Goal: Check status

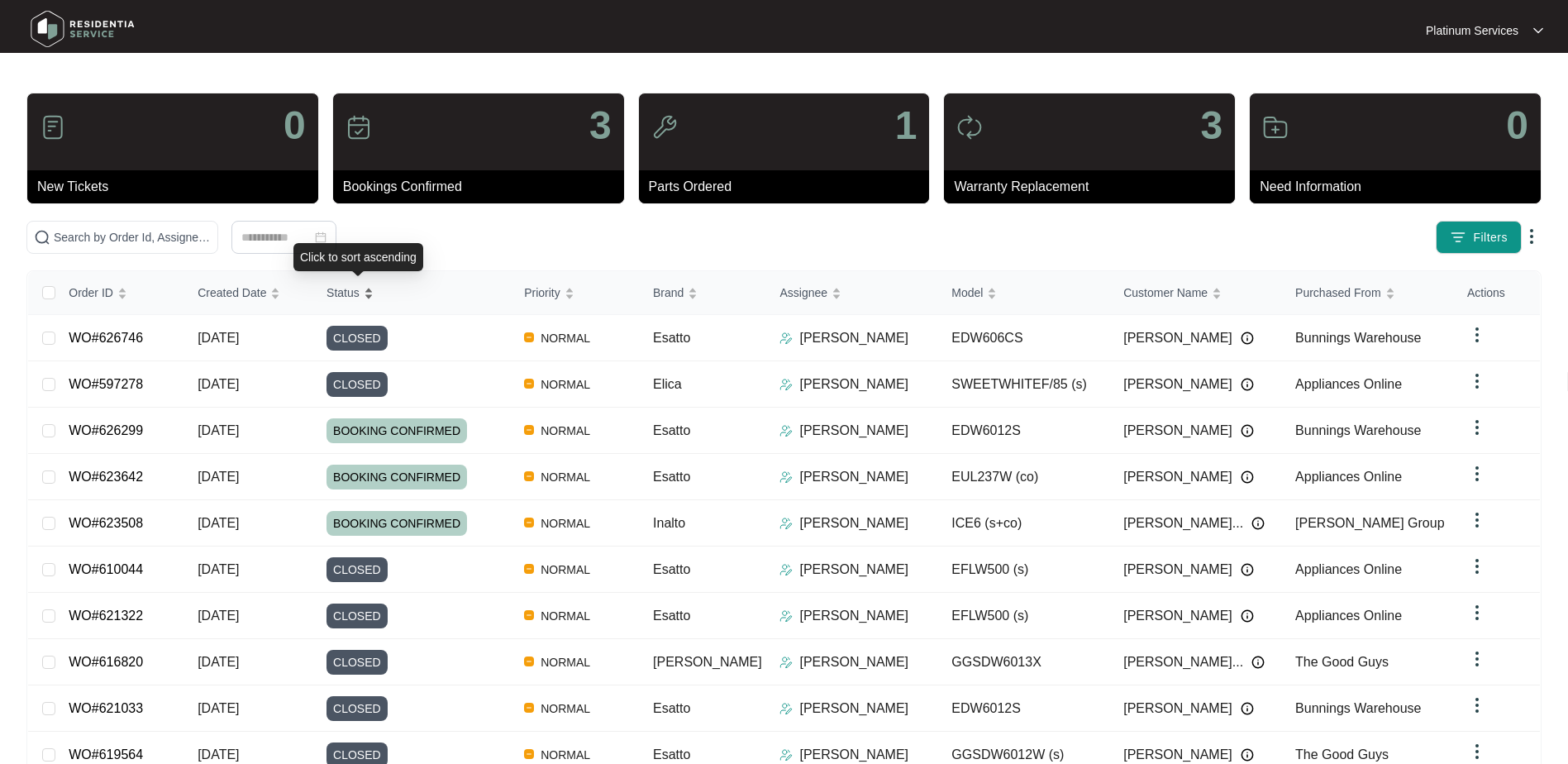
click at [374, 289] on div "Status" at bounding box center [350, 293] width 47 height 24
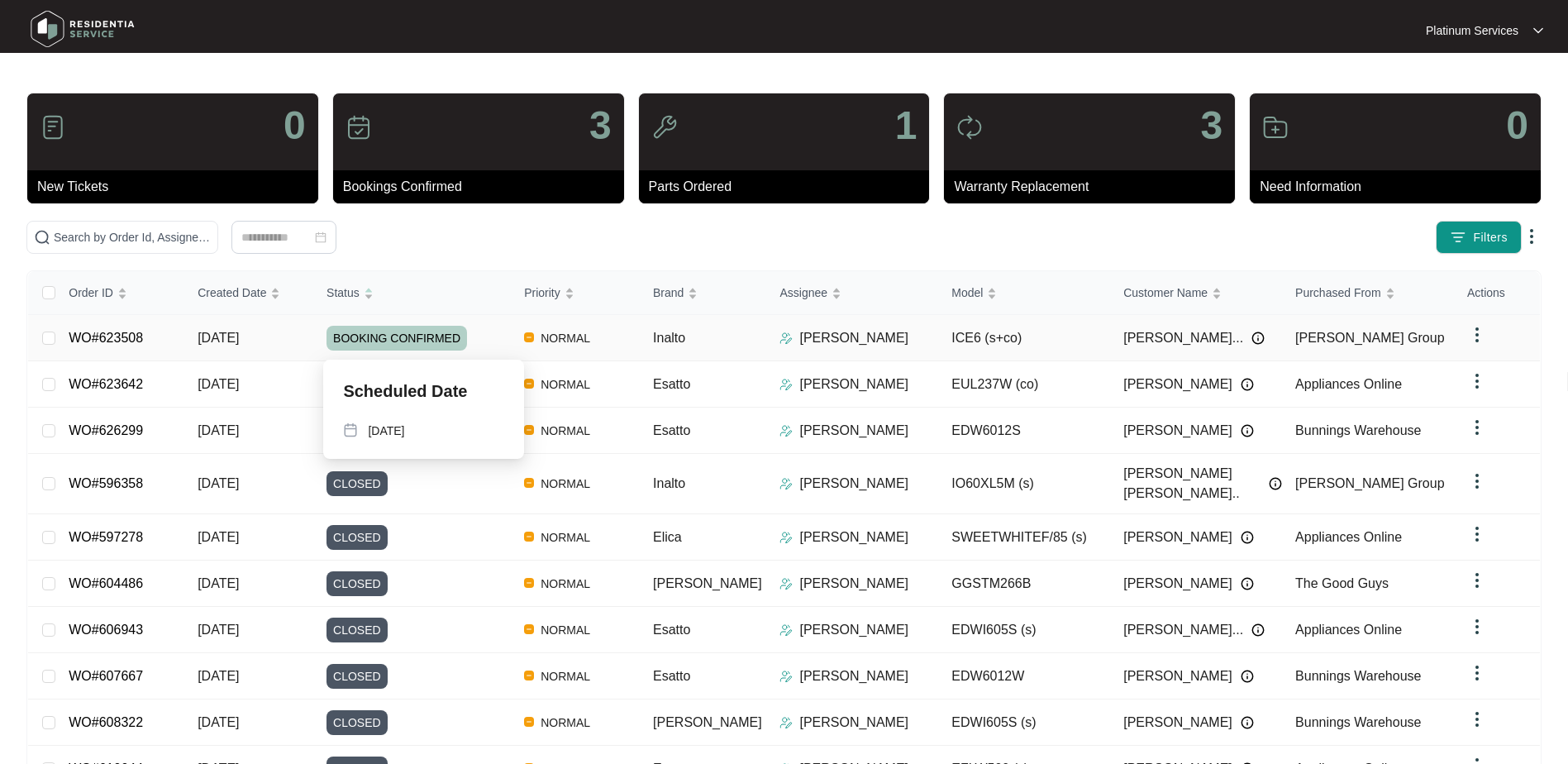
click at [484, 339] on div "BOOKING CONFIRMED" at bounding box center [419, 338] width 184 height 24
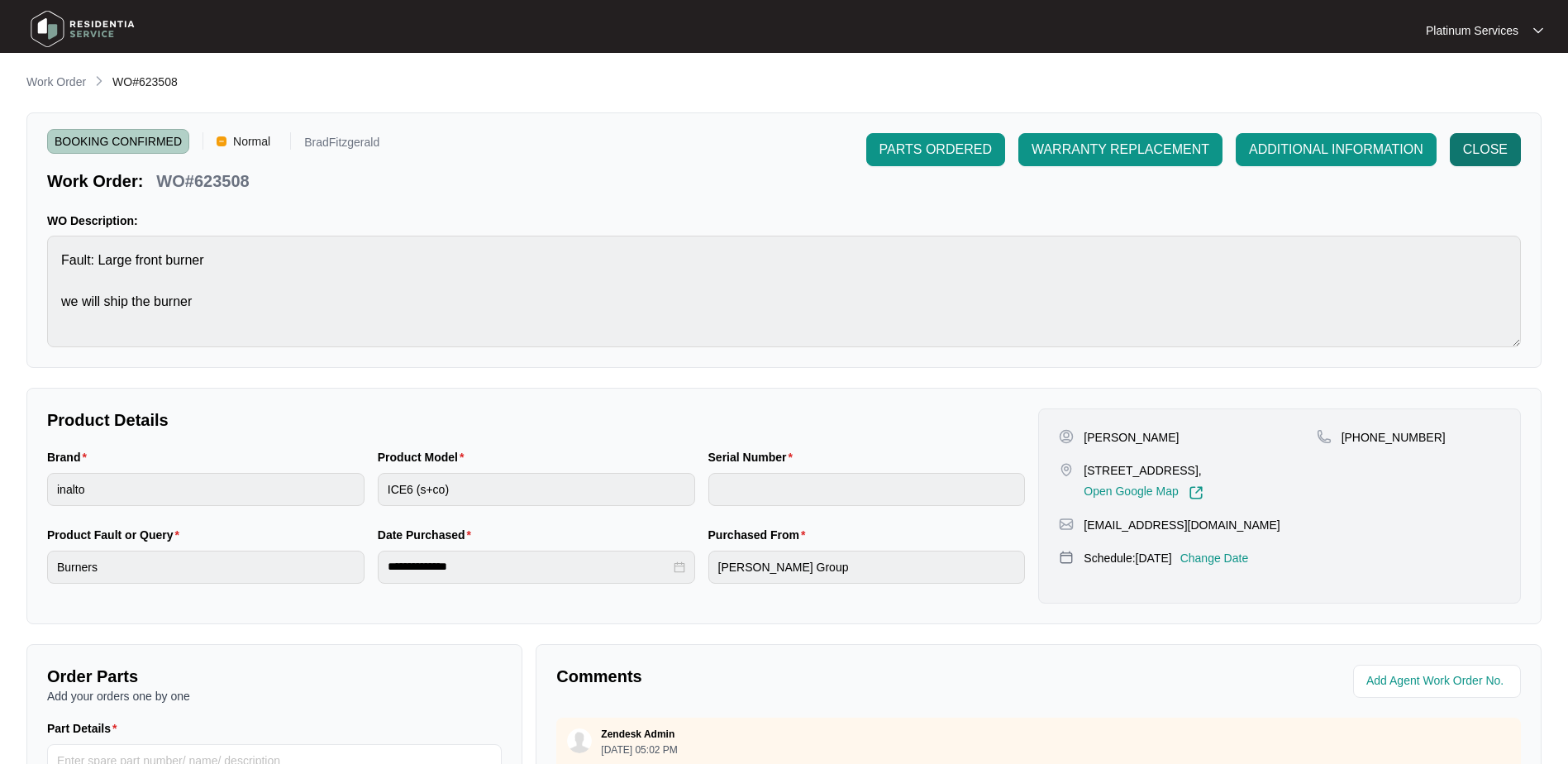
click at [1479, 147] on span "CLOSE" at bounding box center [1485, 149] width 44 height 20
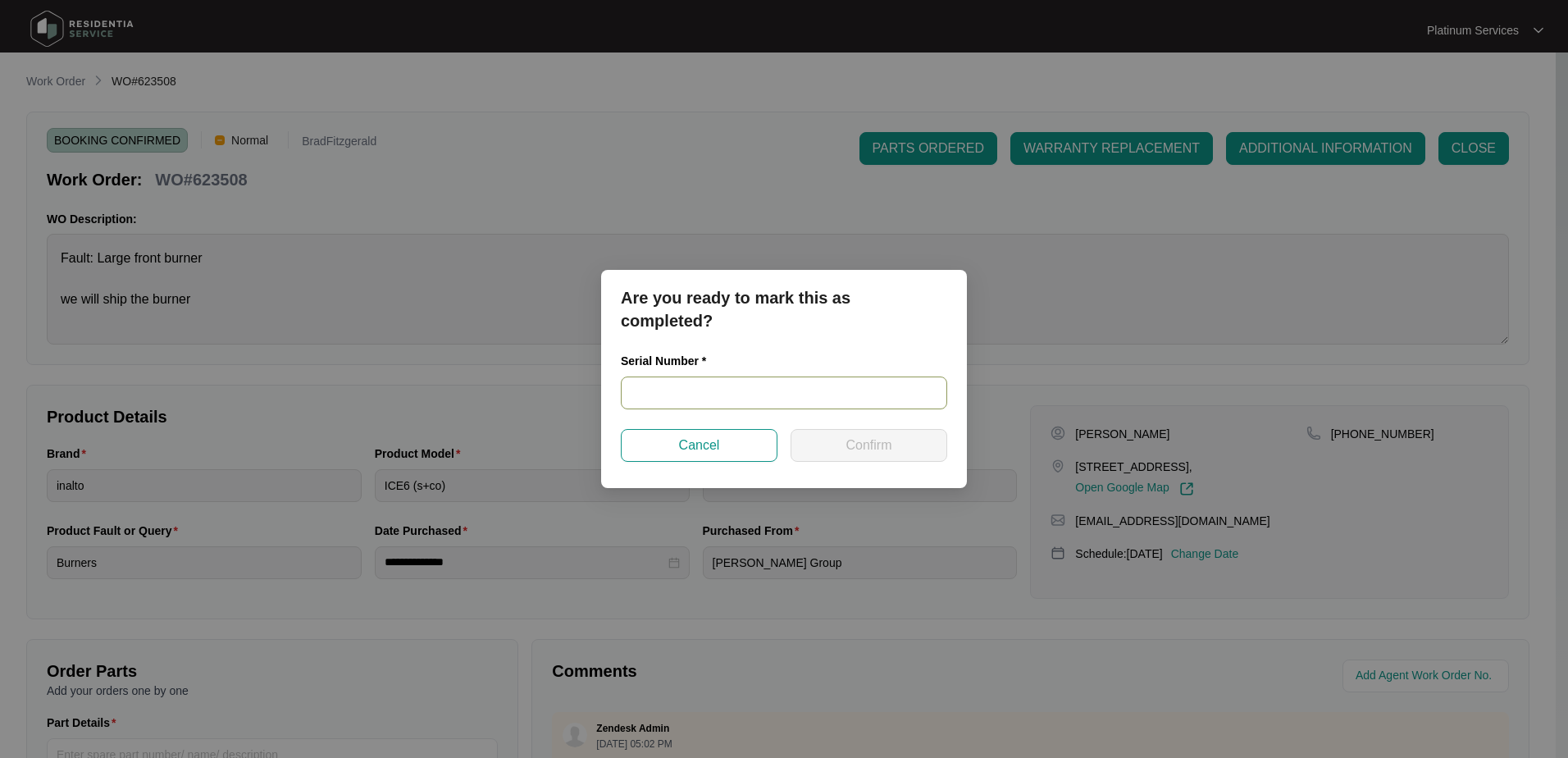
click at [832, 398] on input "text" at bounding box center [784, 392] width 327 height 33
click at [725, 385] on input "text" at bounding box center [784, 392] width 327 height 33
type input "91231800022"
drag, startPoint x: 681, startPoint y: 386, endPoint x: 625, endPoint y: 387, distance: 56.0
click at [625, 387] on input "91231800022" at bounding box center [784, 392] width 327 height 33
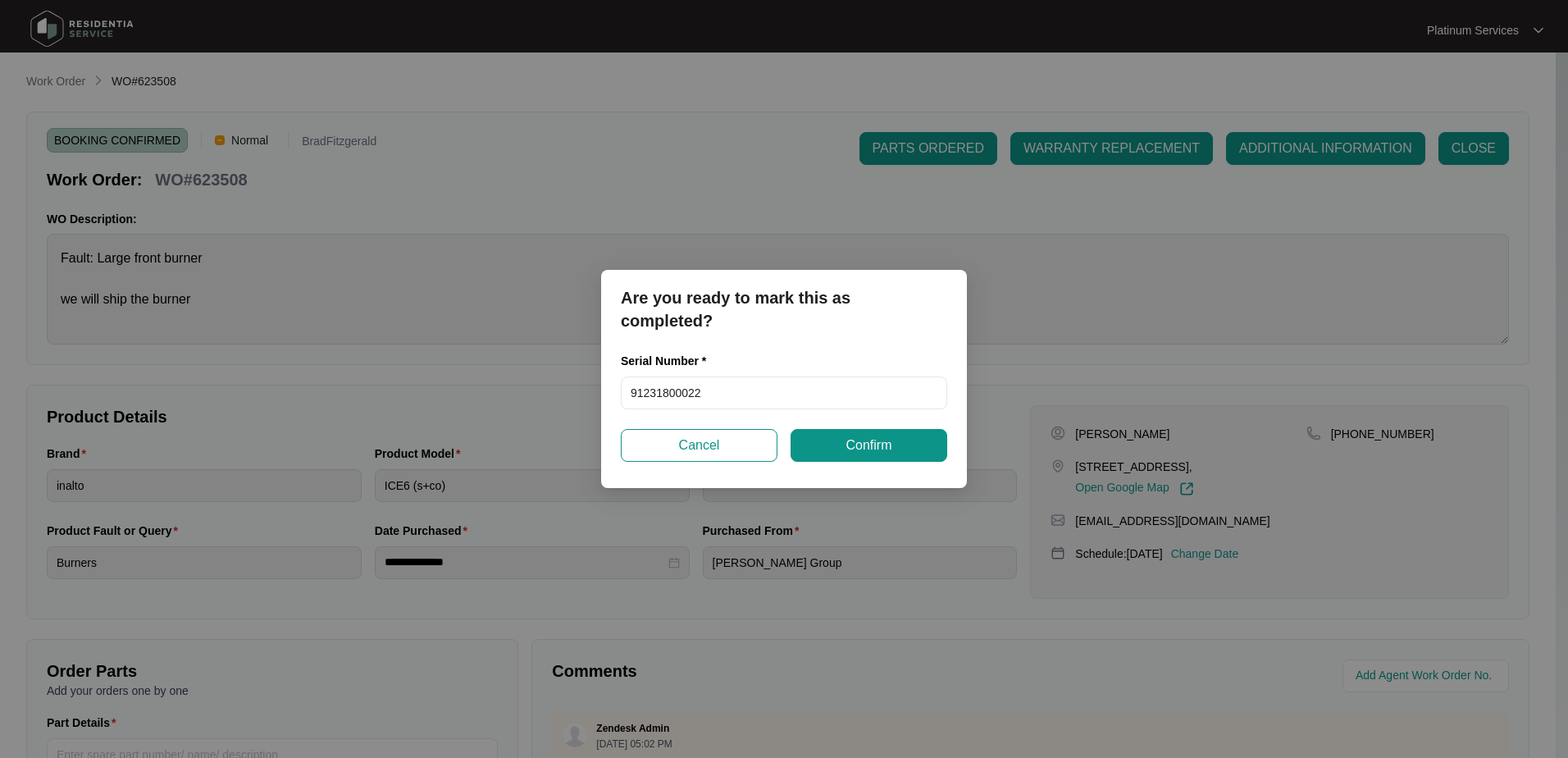
click at [885, 447] on span "Confirm" at bounding box center [869, 444] width 46 height 20
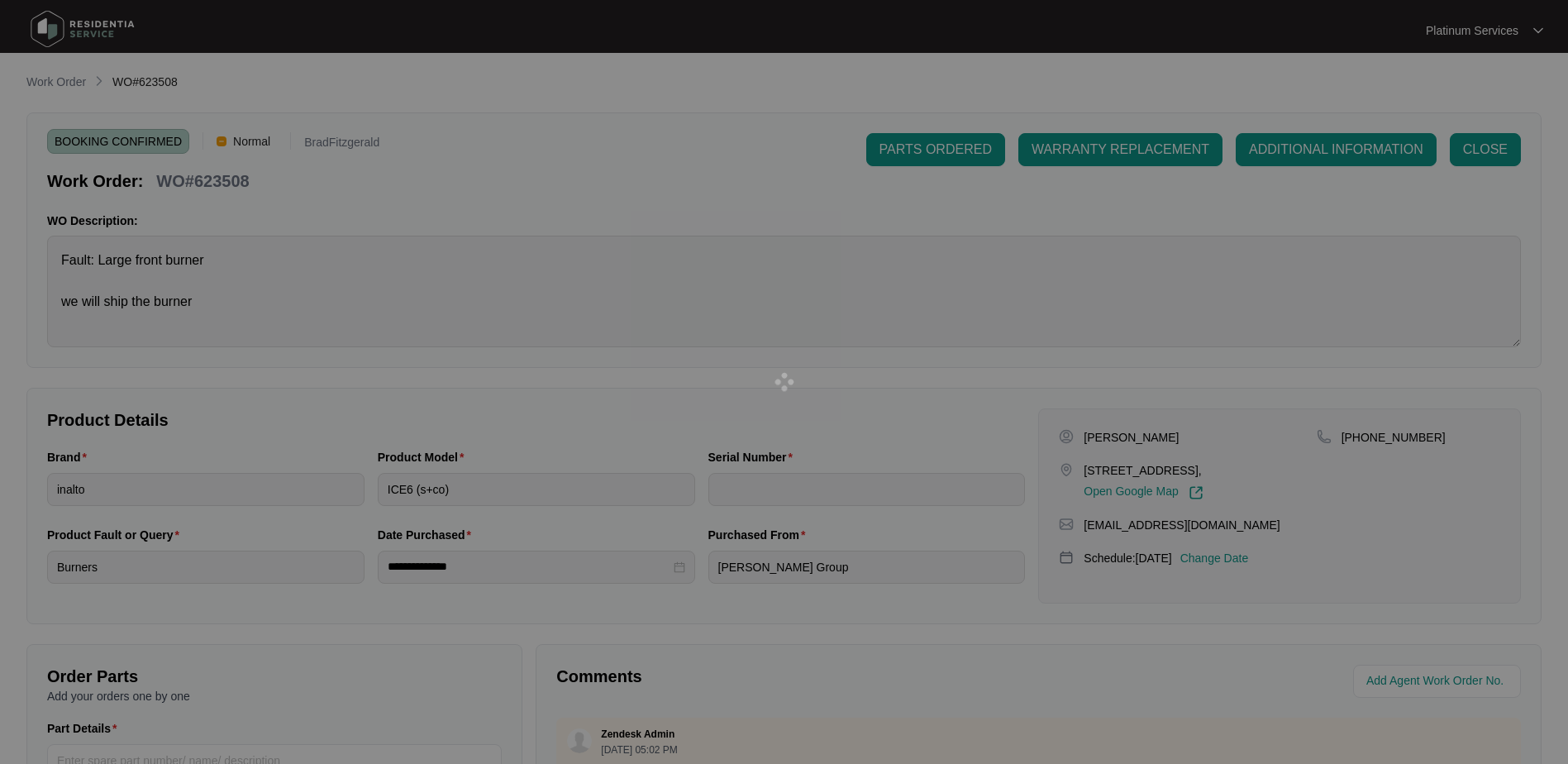
type input "91231800022"
